Goal: Transaction & Acquisition: Purchase product/service

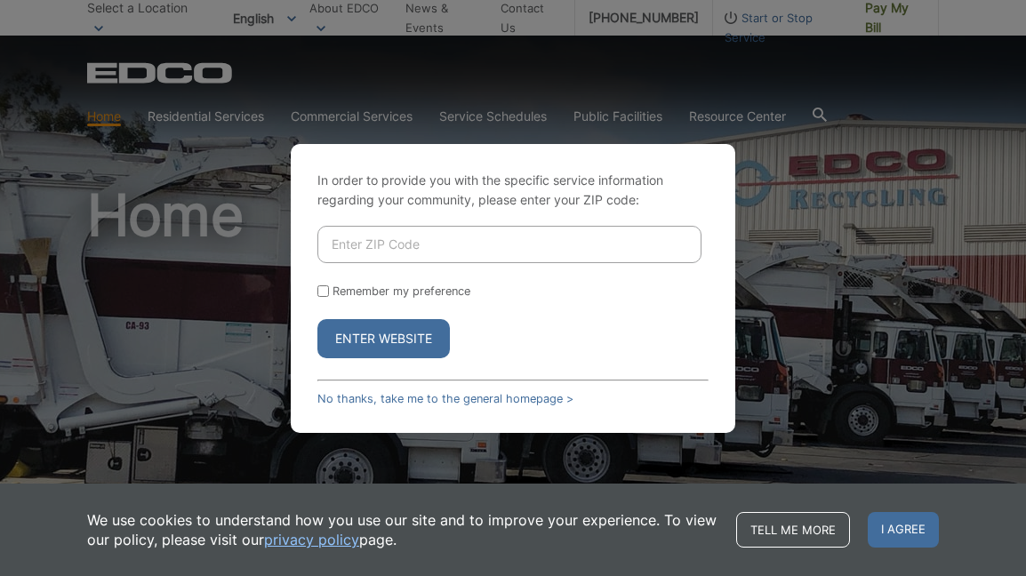
click at [372, 253] on input "Enter ZIP Code" at bounding box center [509, 244] width 384 height 37
type input "92020"
click at [404, 331] on button "Enter Website" at bounding box center [383, 338] width 133 height 39
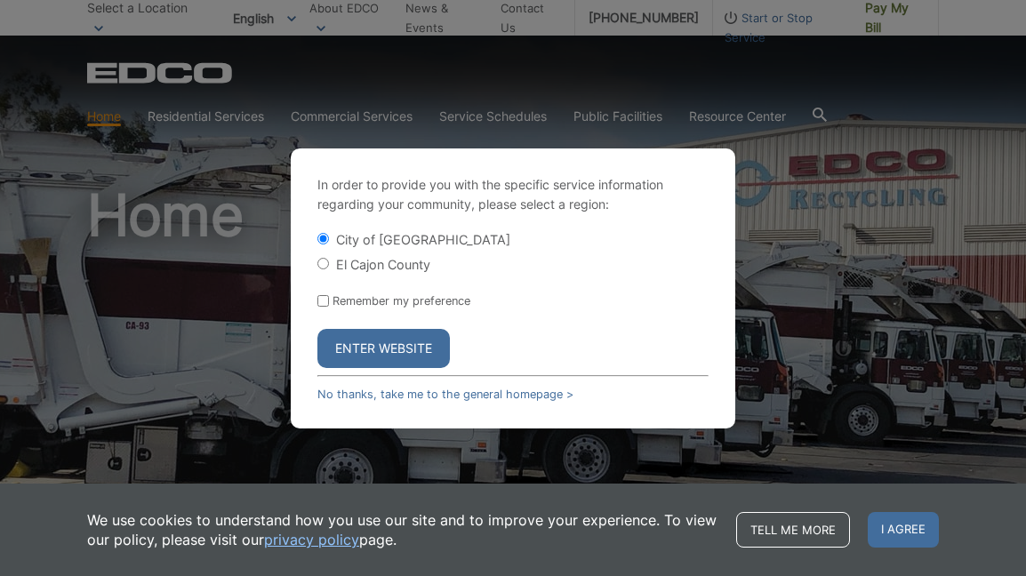
click at [406, 341] on button "Enter Website" at bounding box center [383, 348] width 133 height 39
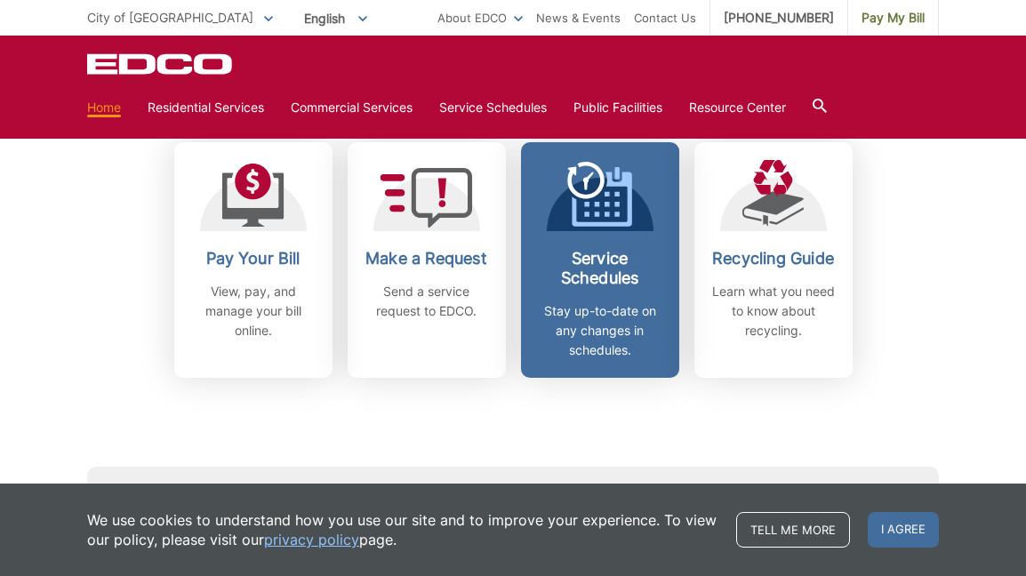
scroll to position [519, 0]
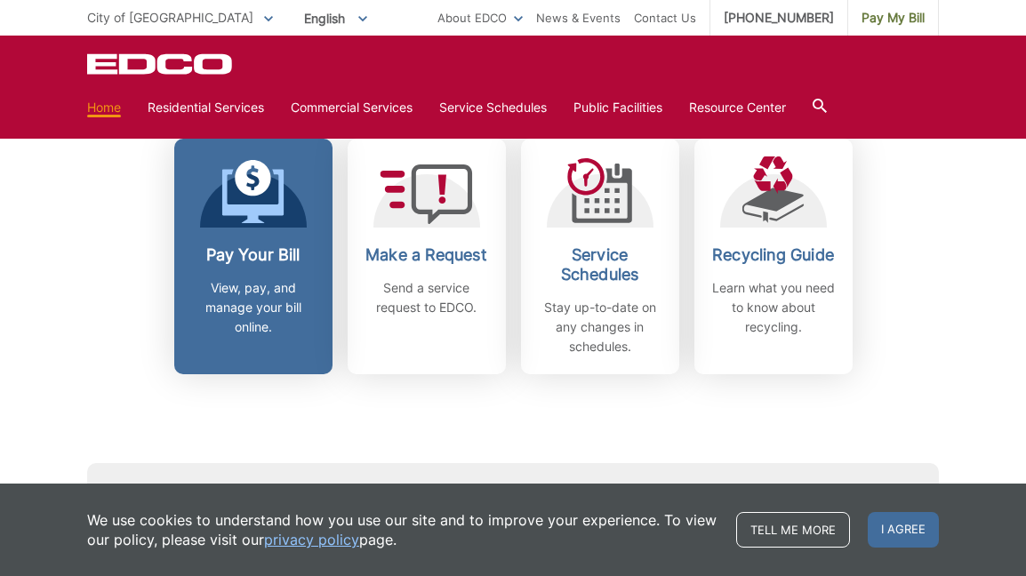
click at [263, 292] on p "View, pay, and manage your bill online." at bounding box center [254, 307] width 132 height 59
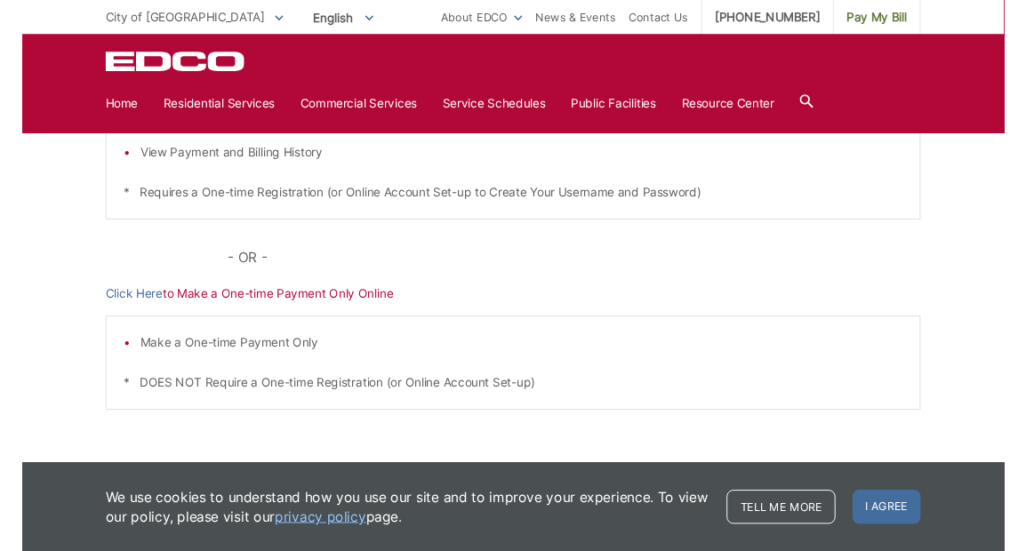
scroll to position [487, 0]
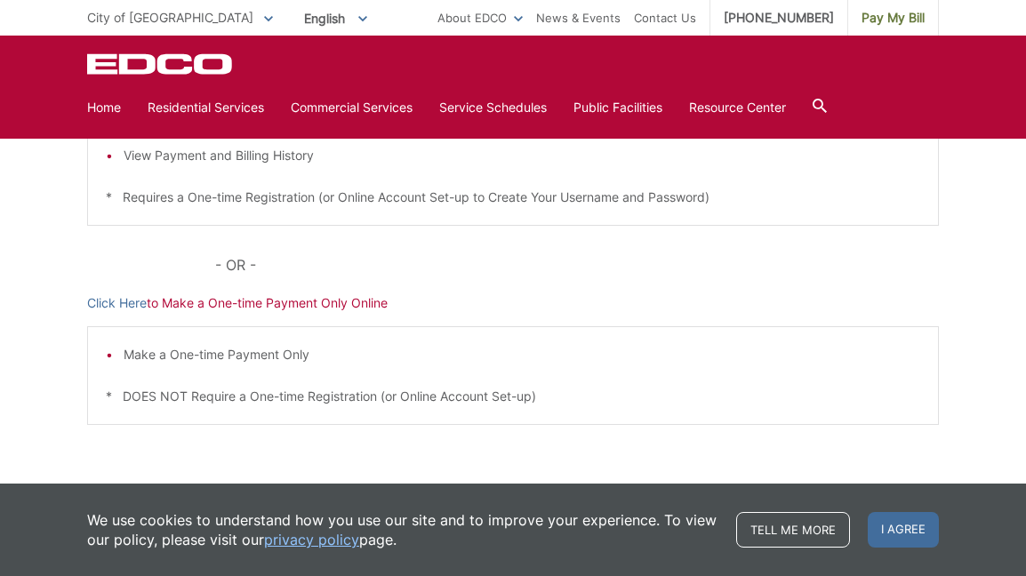
click at [301, 303] on p "Click Here to Make a One-time Payment Only Online" at bounding box center [513, 303] width 852 height 20
click at [245, 309] on p "Click Here to Make a One-time Payment Only Online" at bounding box center [513, 303] width 852 height 20
click at [126, 301] on link "Click Here" at bounding box center [117, 303] width 60 height 20
